Goal: Transaction & Acquisition: Purchase product/service

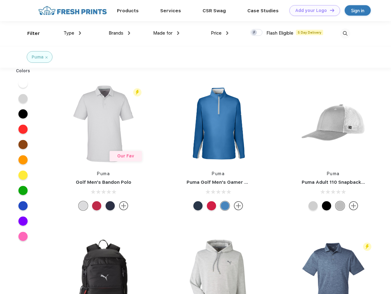
click at [312, 10] on link "Add your Logo Design Tool" at bounding box center [314, 10] width 51 height 11
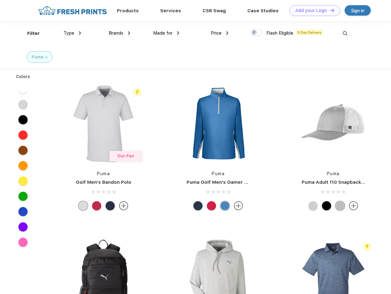
click at [0, 0] on div "Design Tool" at bounding box center [0, 0] width 0 height 0
click at [329, 10] on link "Add your Logo Design Tool" at bounding box center [314, 10] width 51 height 11
click at [29, 33] on div "Filter" at bounding box center [33, 33] width 13 height 7
click at [72, 33] on span "Type" at bounding box center [68, 33] width 11 height 6
click at [119, 33] on span "Brands" at bounding box center [116, 33] width 15 height 6
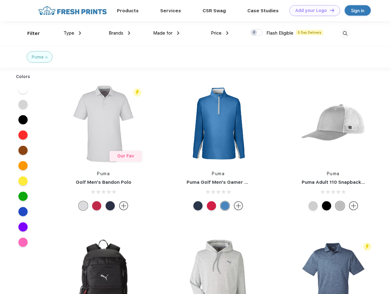
click at [166, 33] on span "Made for" at bounding box center [162, 33] width 19 height 6
click at [220, 33] on span "Price" at bounding box center [216, 33] width 11 height 6
click at [256, 33] on div at bounding box center [256, 32] width 12 height 7
click at [254, 33] on input "checkbox" at bounding box center [252, 31] width 4 height 4
click at [345, 33] on img at bounding box center [345, 34] width 10 height 10
